Goal: Navigation & Orientation: Find specific page/section

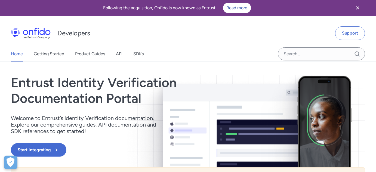
click at [358, 7] on icon "Close banner" at bounding box center [357, 7] width 3 height 3
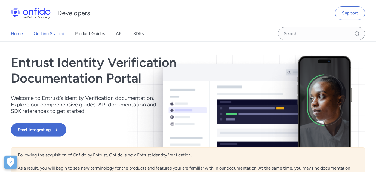
click at [49, 33] on link "Getting Started" at bounding box center [49, 33] width 30 height 15
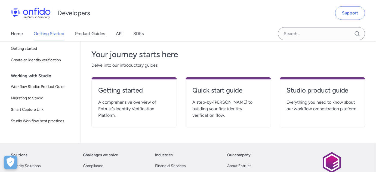
scroll to position [24, 0]
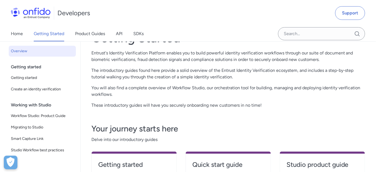
click at [24, 33] on div "Home Getting Started Product Guides API SDKs" at bounding box center [82, 33] width 165 height 15
click at [17, 33] on link "Home" at bounding box center [17, 33] width 12 height 15
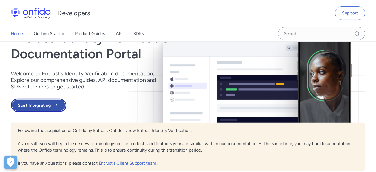
click at [54, 104] on icon at bounding box center [56, 105] width 7 height 7
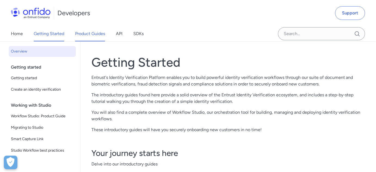
click at [100, 34] on link "Product Guides" at bounding box center [90, 33] width 30 height 15
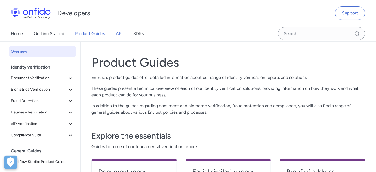
click at [118, 33] on link "API" at bounding box center [119, 33] width 7 height 15
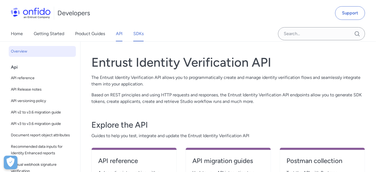
click at [136, 34] on link "SDKs" at bounding box center [138, 33] width 10 height 15
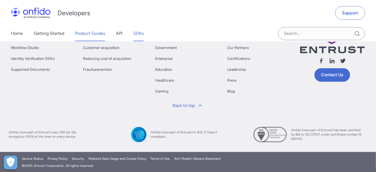
scroll to position [192, 0]
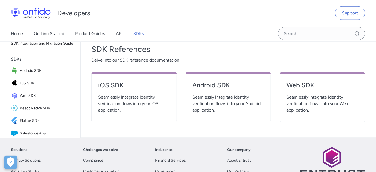
click at [35, 14] on img at bounding box center [31, 13] width 40 height 11
